Goal: Transaction & Acquisition: Obtain resource

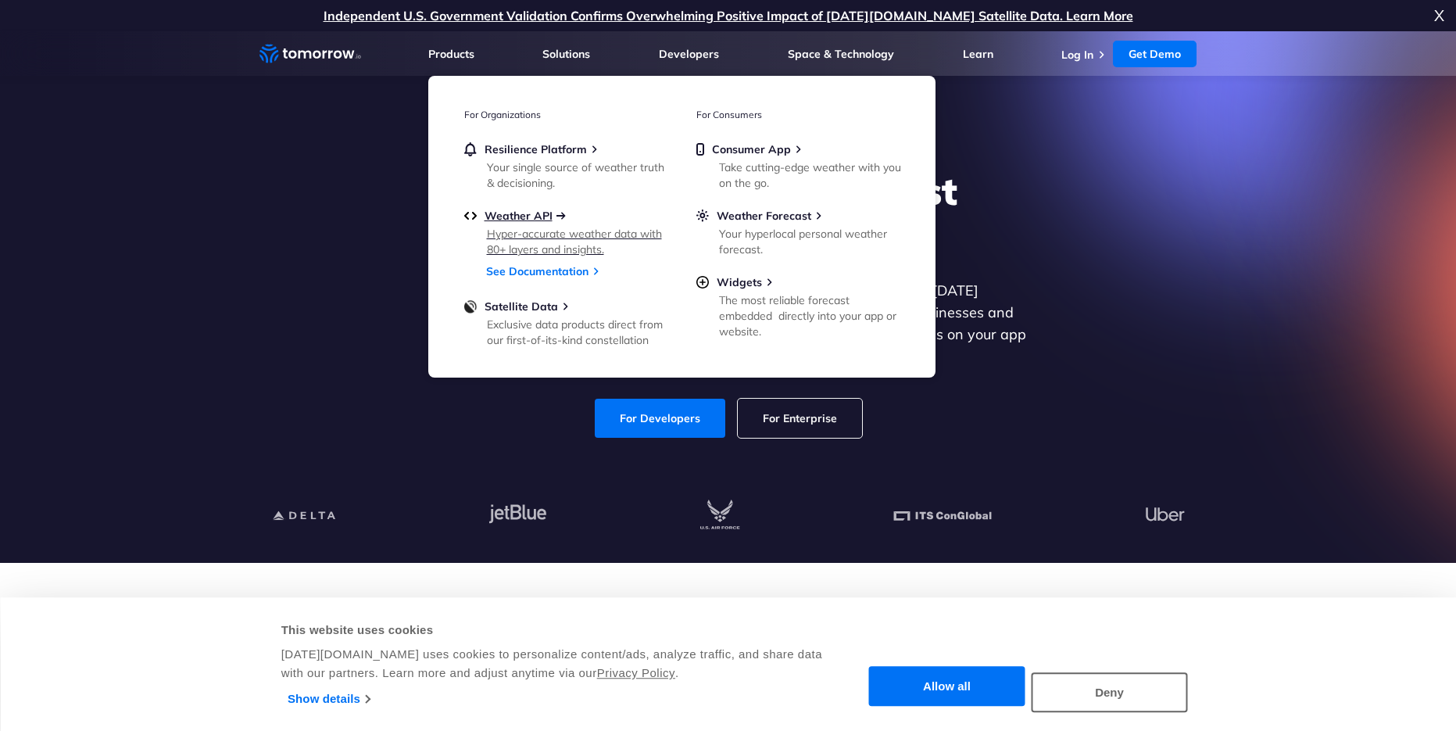
click at [538, 213] on span "Weather API" at bounding box center [519, 216] width 68 height 14
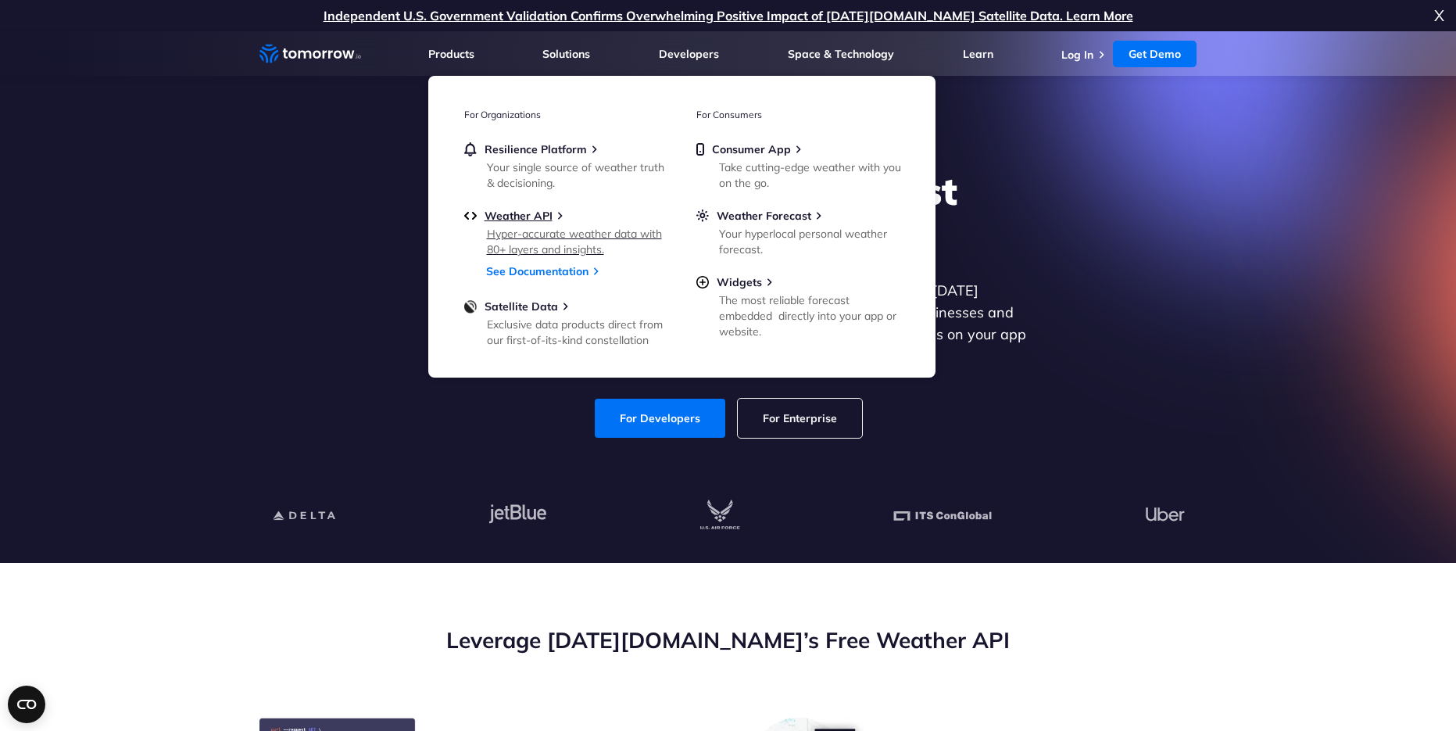
click at [535, 233] on div "Hyper-accurate weather data with 80+ layers and insights." at bounding box center [578, 241] width 182 height 31
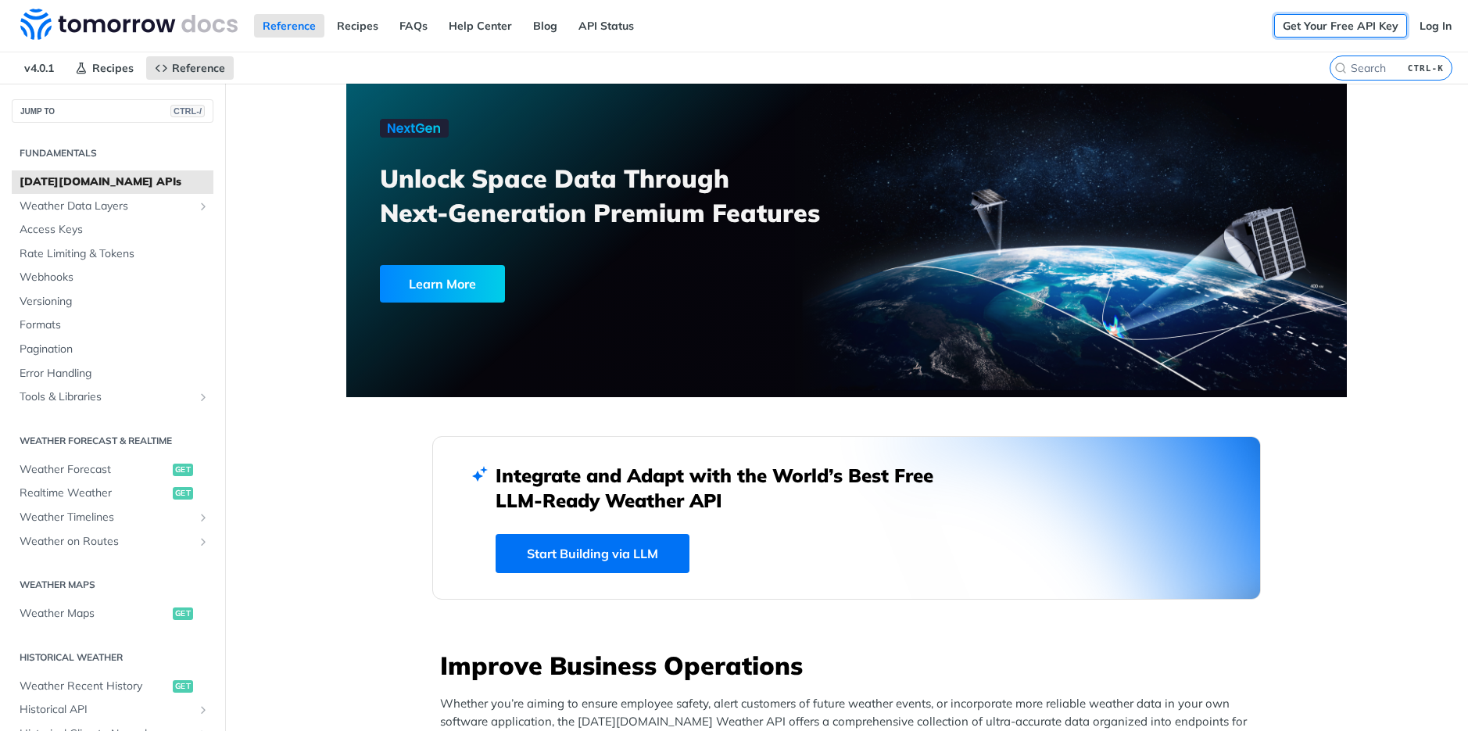
click at [1325, 26] on link "Get Your Free API Key" at bounding box center [1340, 25] width 133 height 23
